Goal: Information Seeking & Learning: Learn about a topic

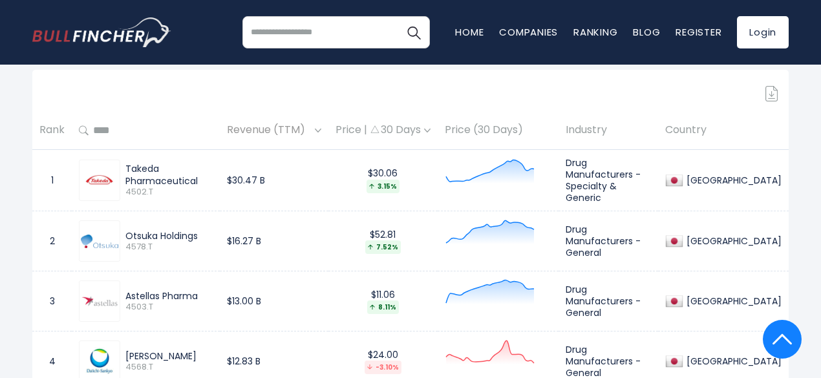
scroll to position [570, 0]
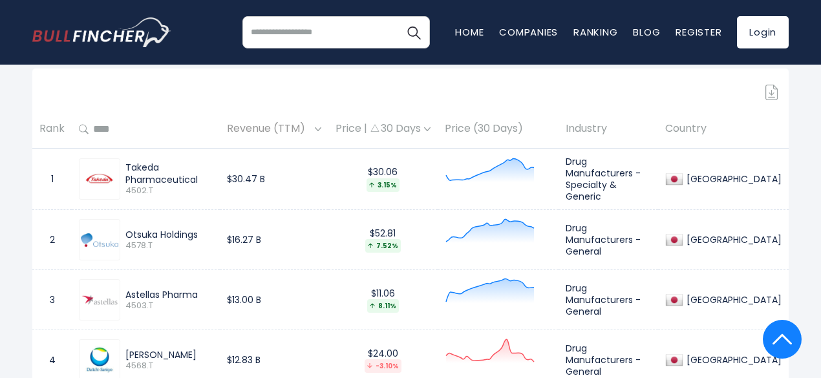
click at [328, 133] on th "Revenue (TTM)" at bounding box center [274, 130] width 109 height 38
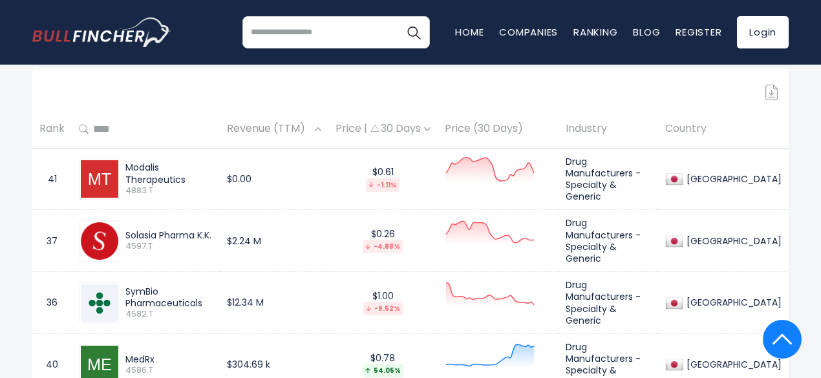
click at [328, 133] on th "Revenue (TTM)" at bounding box center [274, 130] width 109 height 38
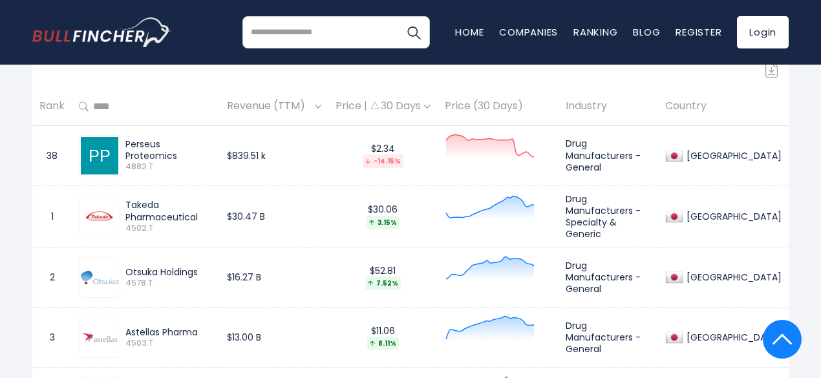
scroll to position [586, 0]
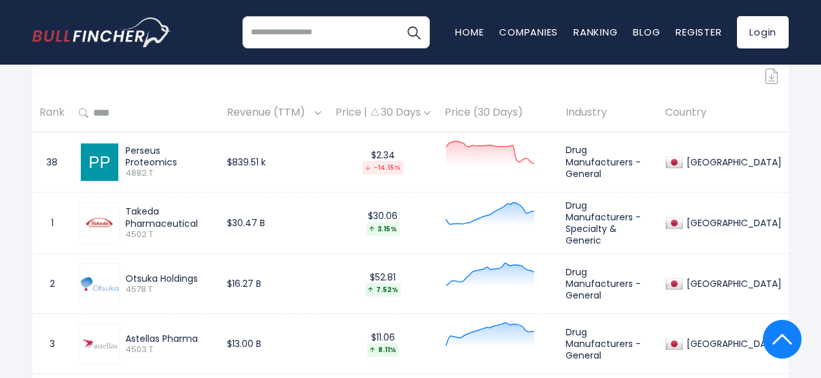
click at [52, 118] on th "Rank" at bounding box center [51, 113] width 39 height 38
click at [59, 221] on td "1" at bounding box center [51, 223] width 39 height 62
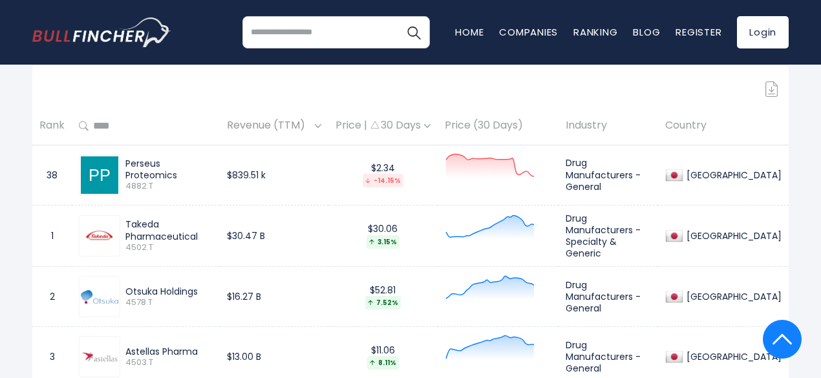
scroll to position [570, 0]
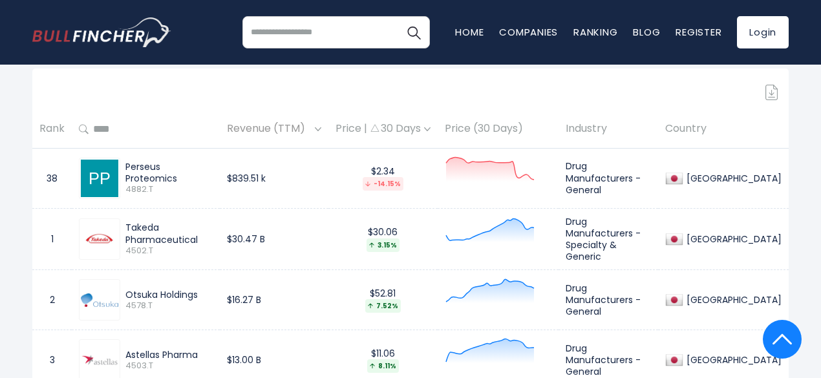
click at [82, 204] on td "Perseus Proteomics 4882.T" at bounding box center [146, 178] width 148 height 60
click at [134, 192] on span "4882.T" at bounding box center [168, 189] width 87 height 11
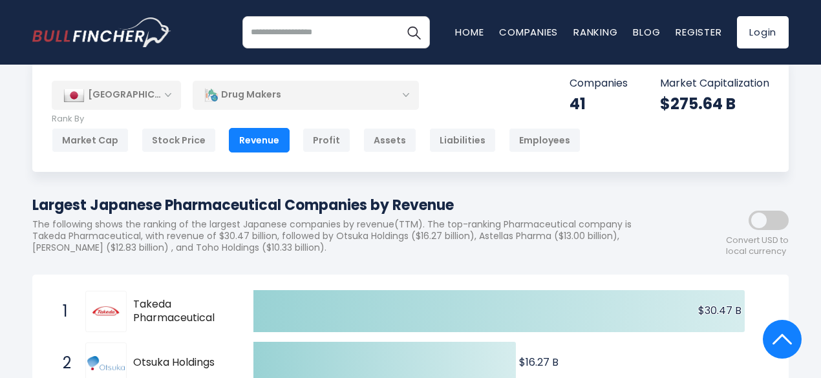
scroll to position [6, 0]
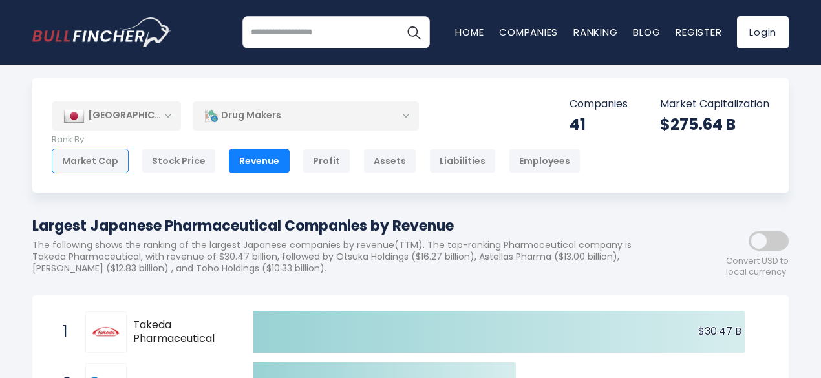
click at [80, 163] on div "Market Cap" at bounding box center [90, 161] width 77 height 25
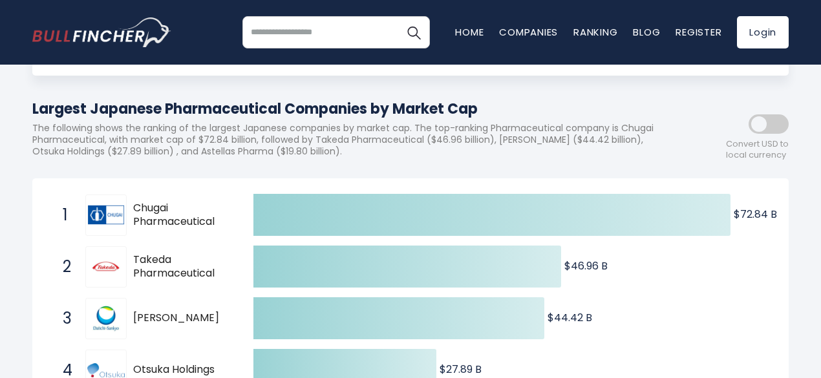
scroll to position [125, 0]
